Goal: Task Accomplishment & Management: Complete application form

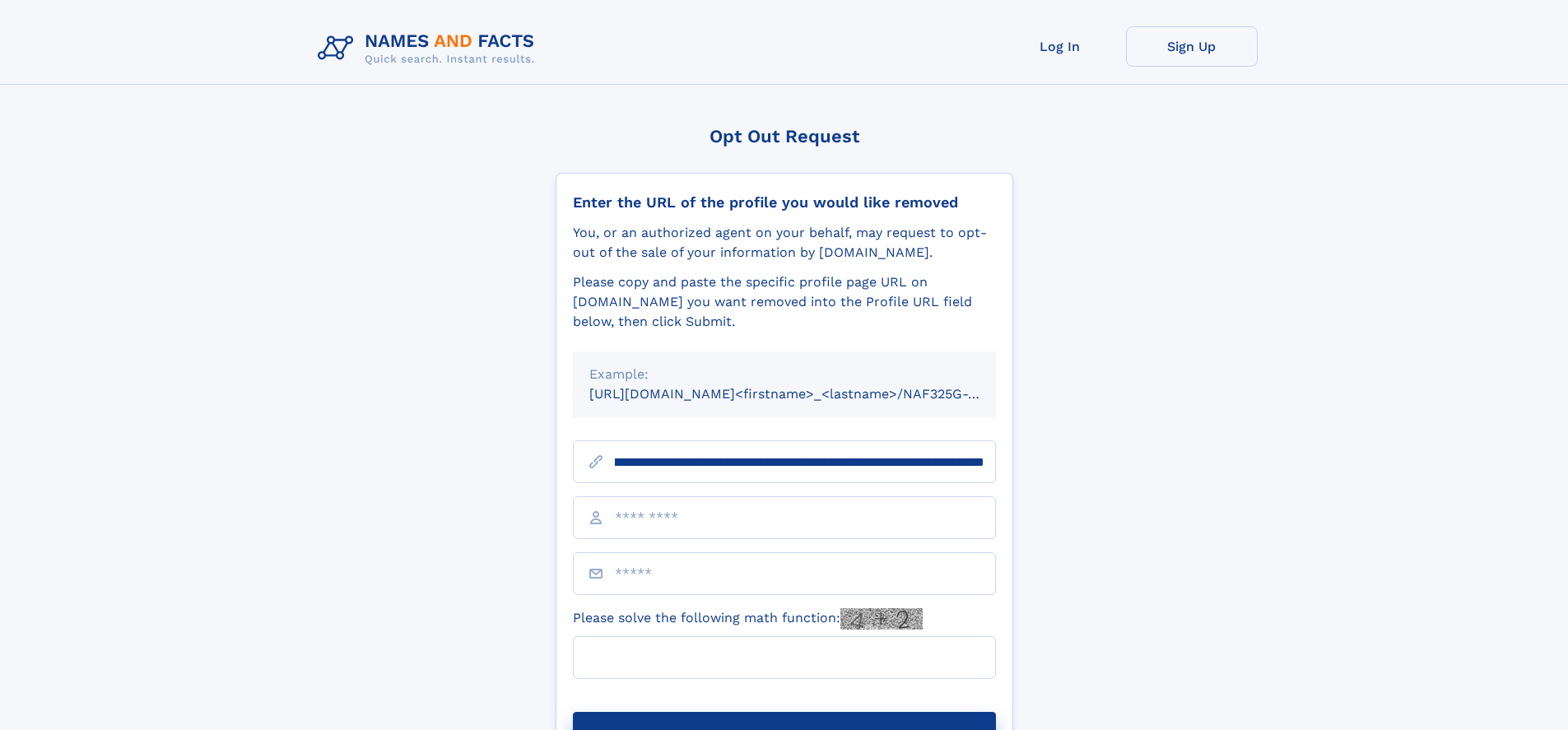
scroll to position [0, 220]
type input "**********"
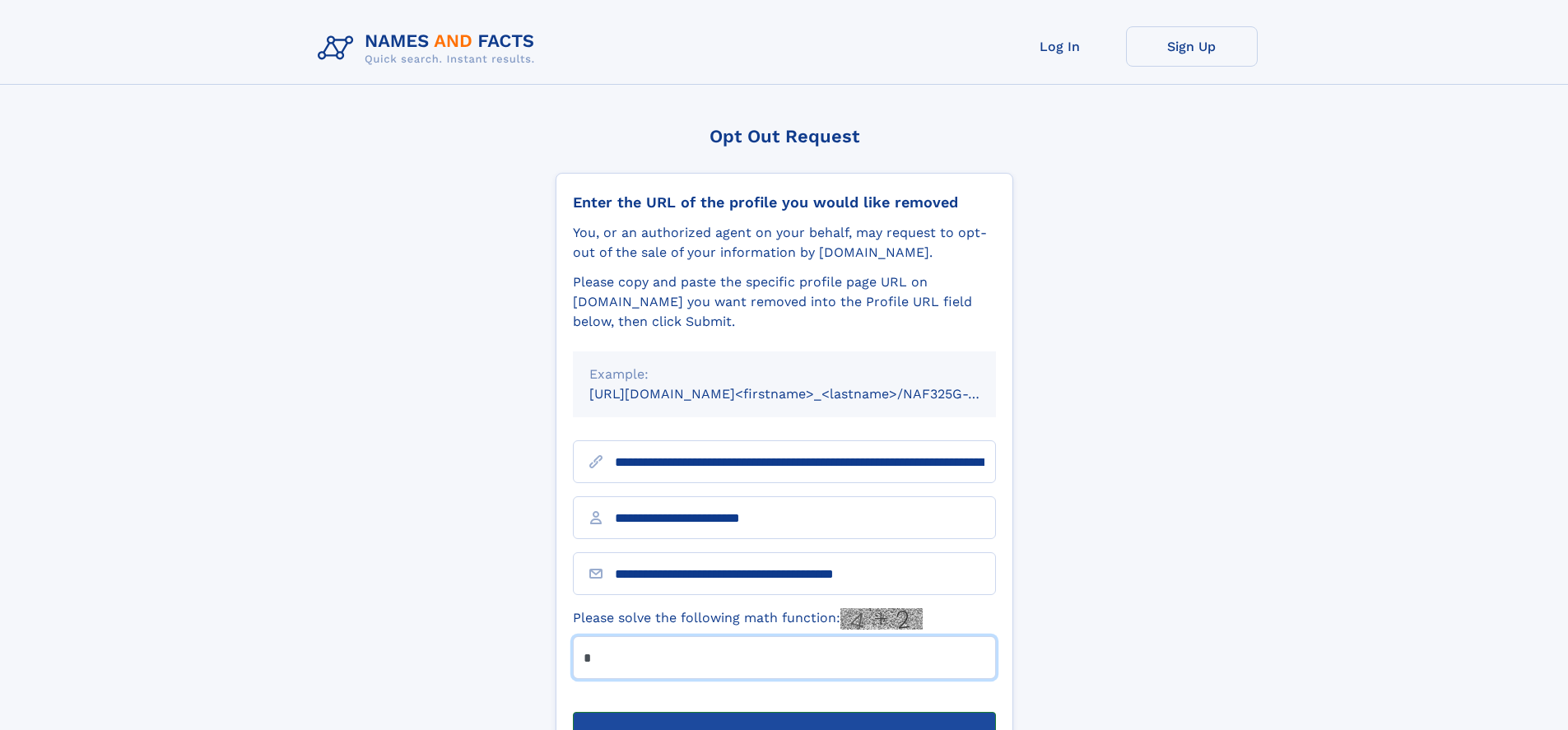
type input "*"
click at [783, 712] on button "Submit Opt Out Request" at bounding box center [784, 738] width 423 height 52
